Goal: Task Accomplishment & Management: Use online tool/utility

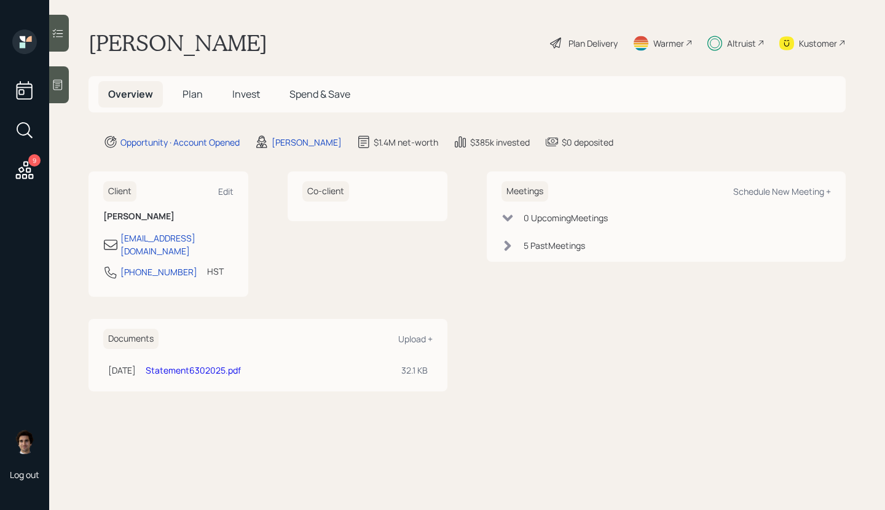
click at [235, 109] on div "Overview Plan Invest Spend & Save" at bounding box center [467, 94] width 757 height 36
click at [579, 55] on div "Plan Delivery" at bounding box center [584, 43] width 70 height 27
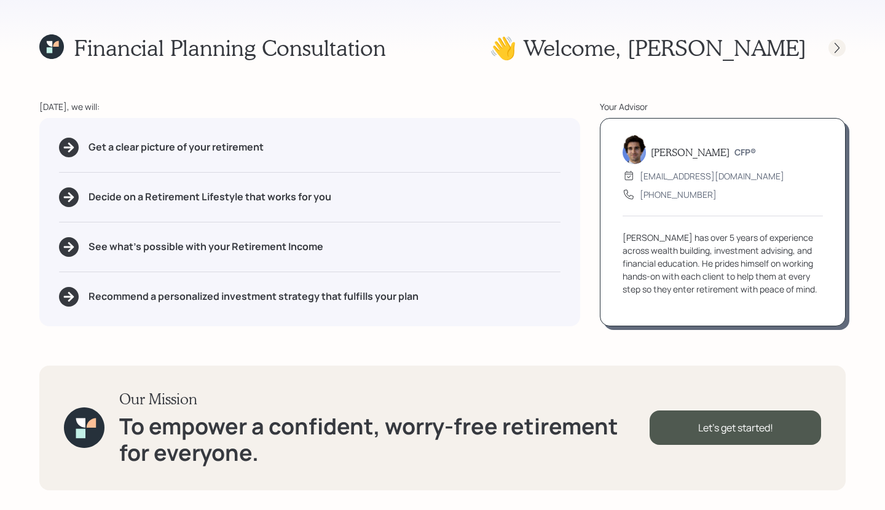
click at [833, 42] on icon at bounding box center [837, 48] width 12 height 12
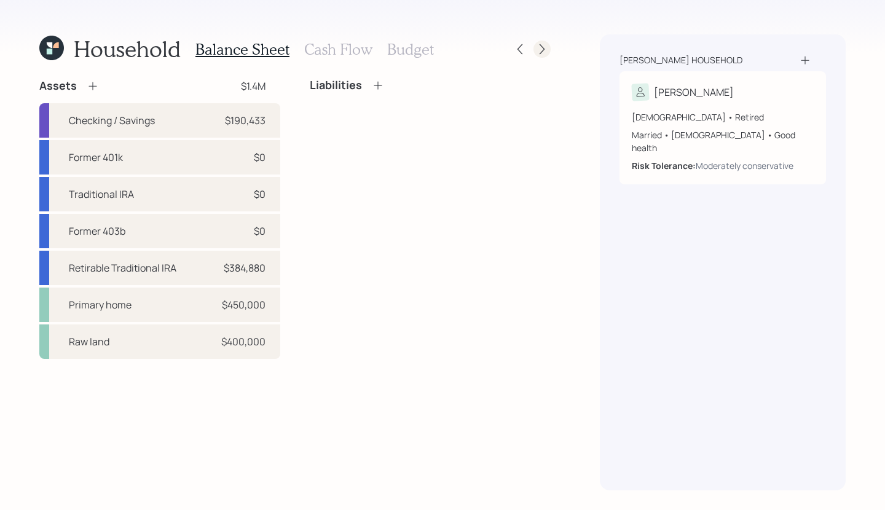
click at [540, 54] on icon at bounding box center [542, 49] width 12 height 12
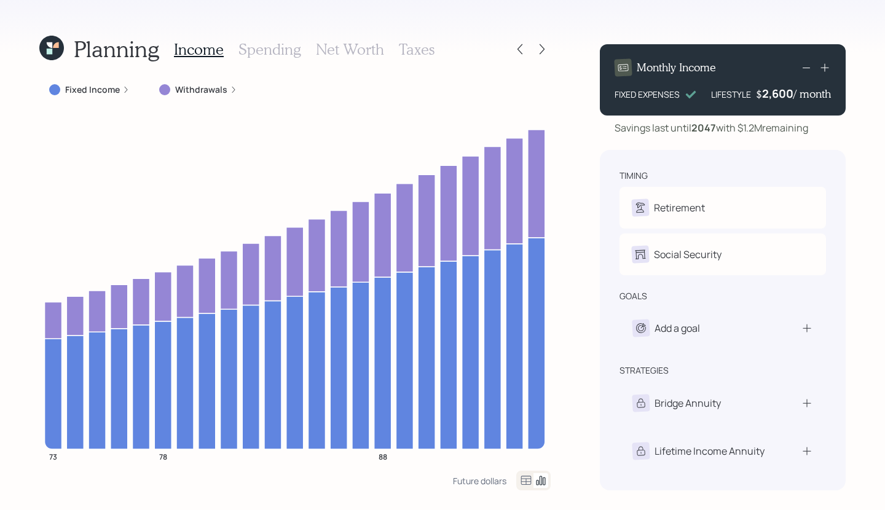
click at [219, 87] on label "Withdrawals" at bounding box center [201, 90] width 52 height 12
